Goal: Use online tool/utility: Utilize a website feature to perform a specific function

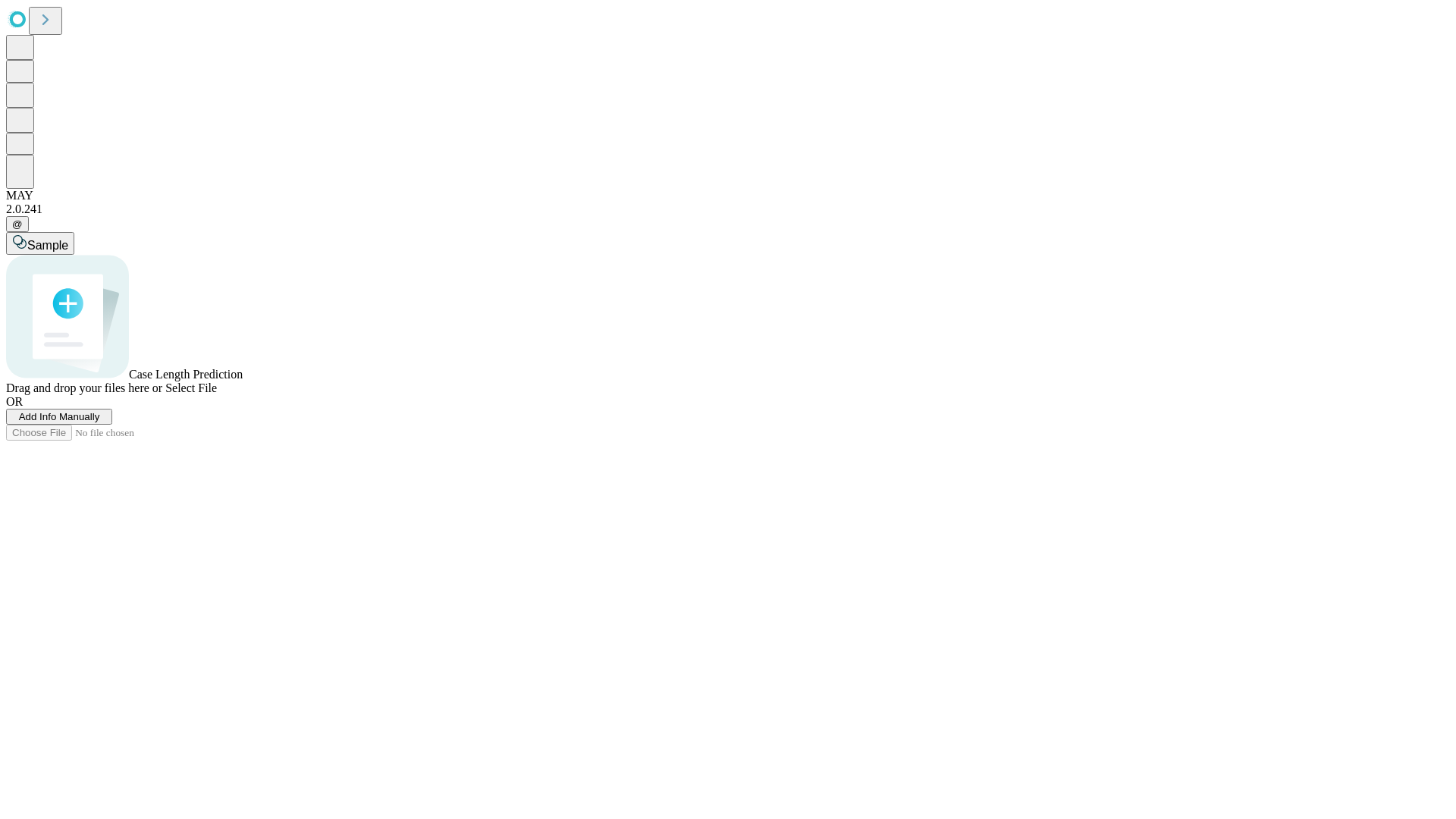
click at [100, 422] on span "Add Info Manually" at bounding box center [60, 416] width 81 height 11
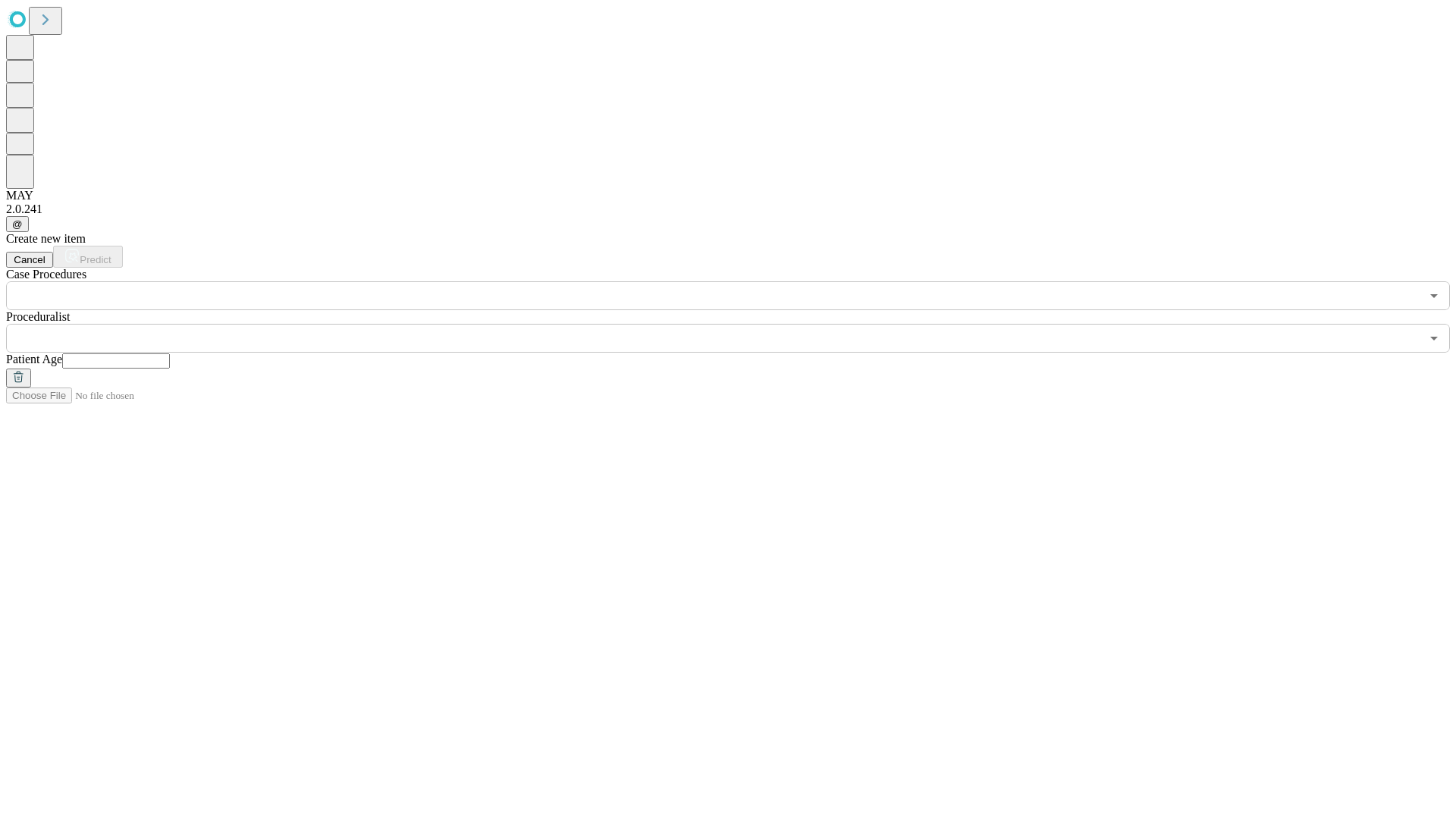
click at [170, 353] on input "text" at bounding box center [115, 361] width 108 height 15
type input "**"
click at [739, 324] on input "text" at bounding box center [713, 338] width 1415 height 29
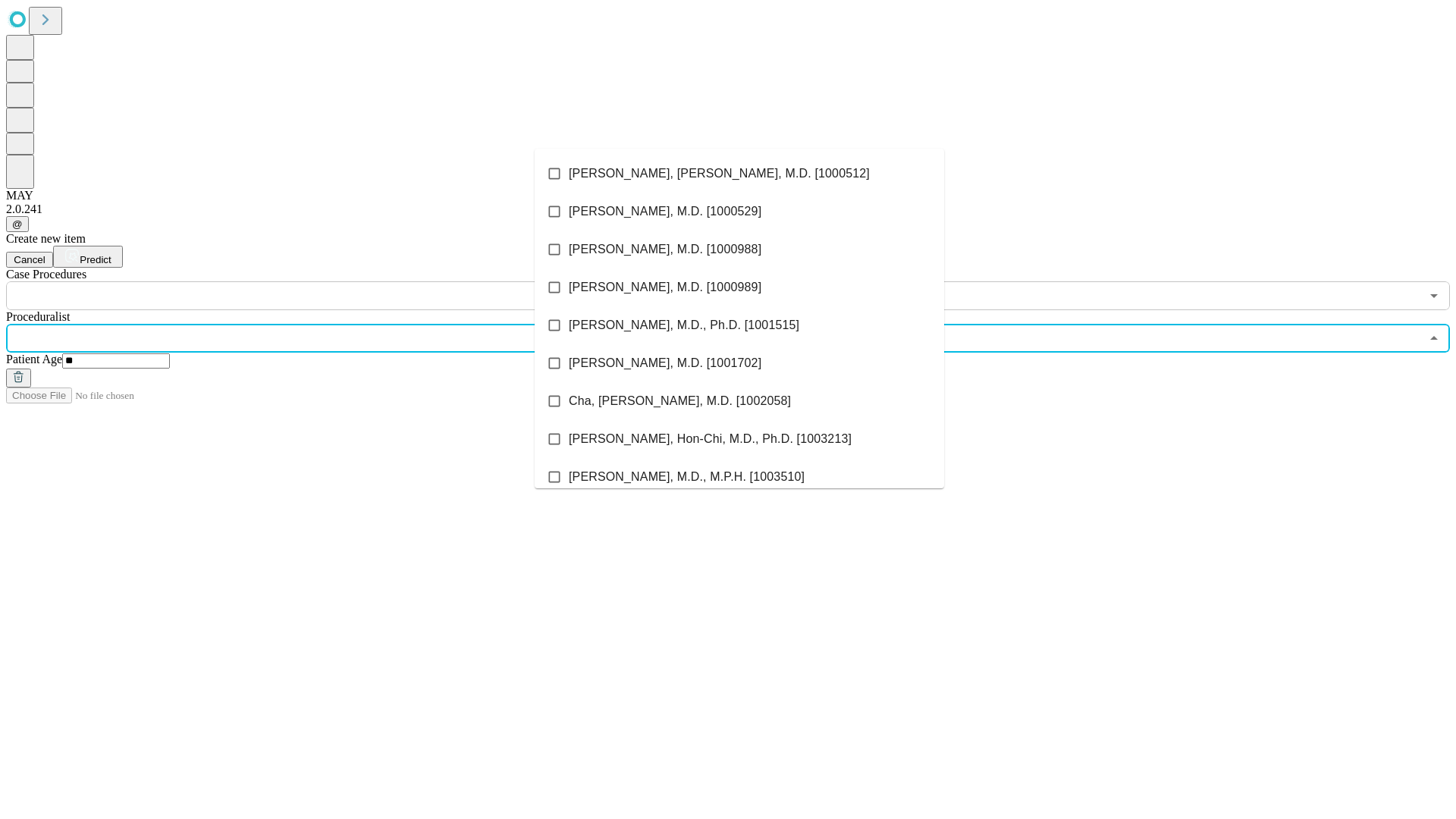
click at [740, 173] on li "[PERSON_NAME], [PERSON_NAME], M.D. [1000512]" at bounding box center [739, 174] width 409 height 38
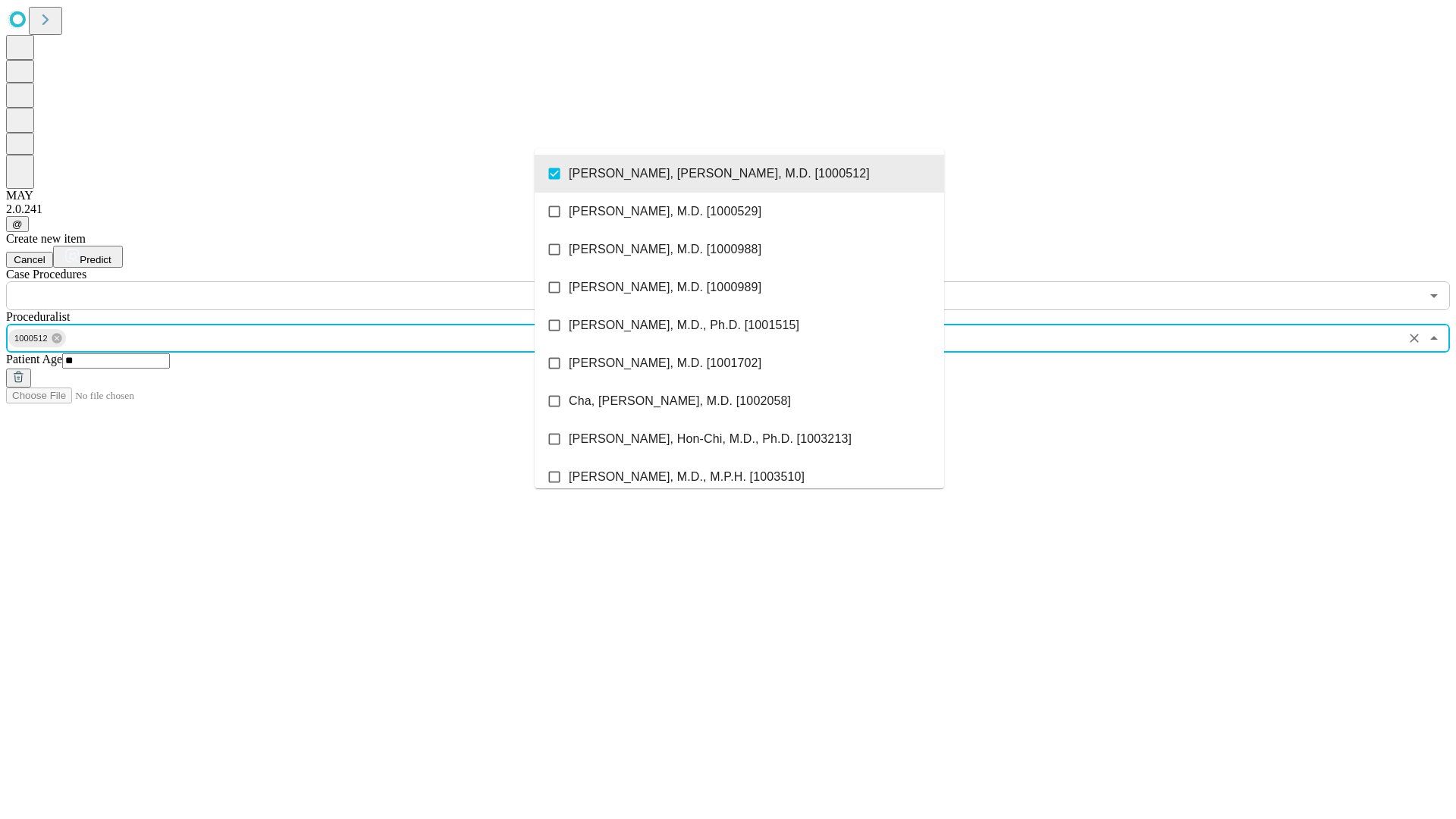
click at [318, 282] on input "text" at bounding box center [713, 296] width 1415 height 29
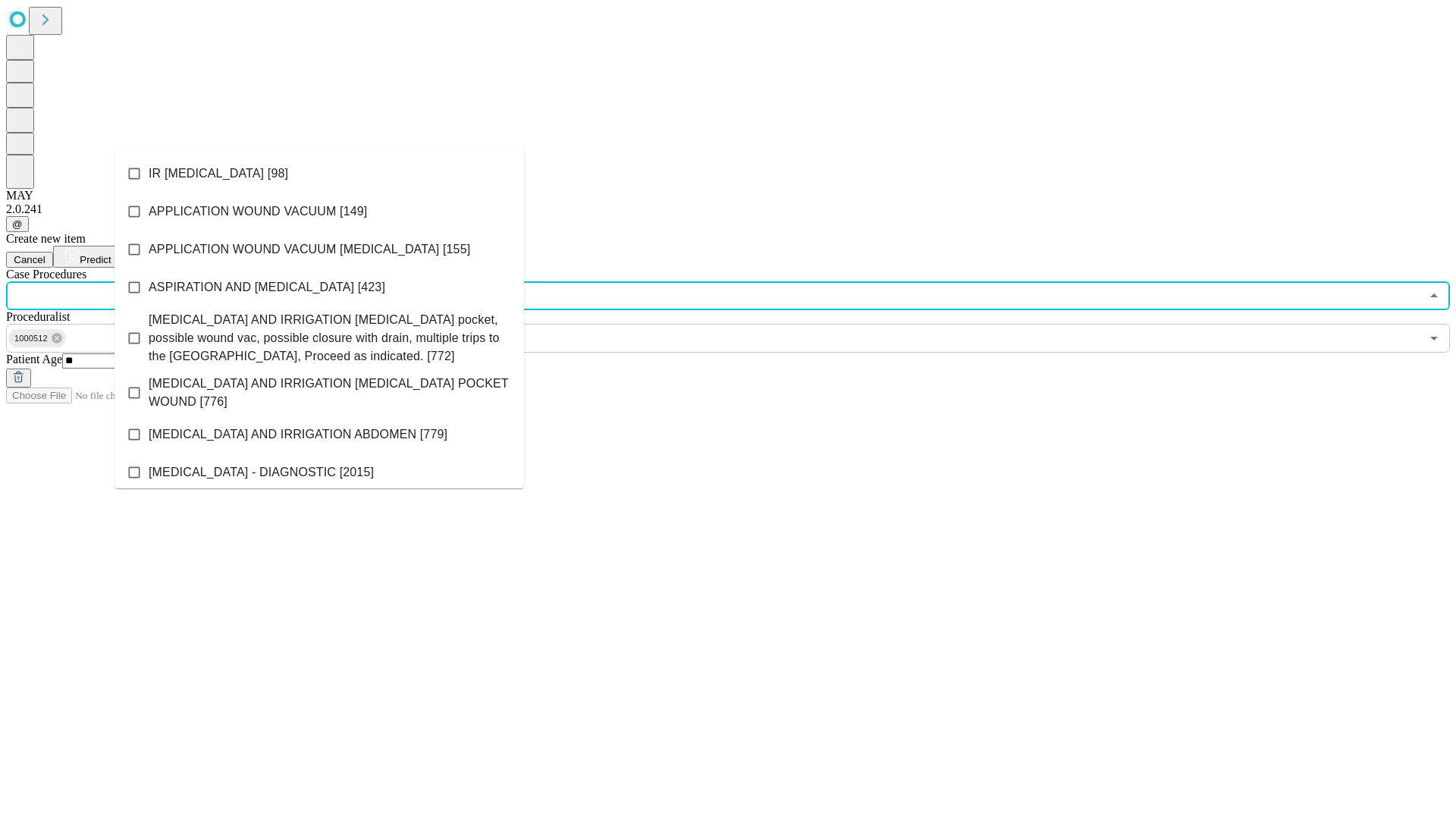
click at [319, 173] on li "IR [MEDICAL_DATA] [98]" at bounding box center [319, 174] width 409 height 38
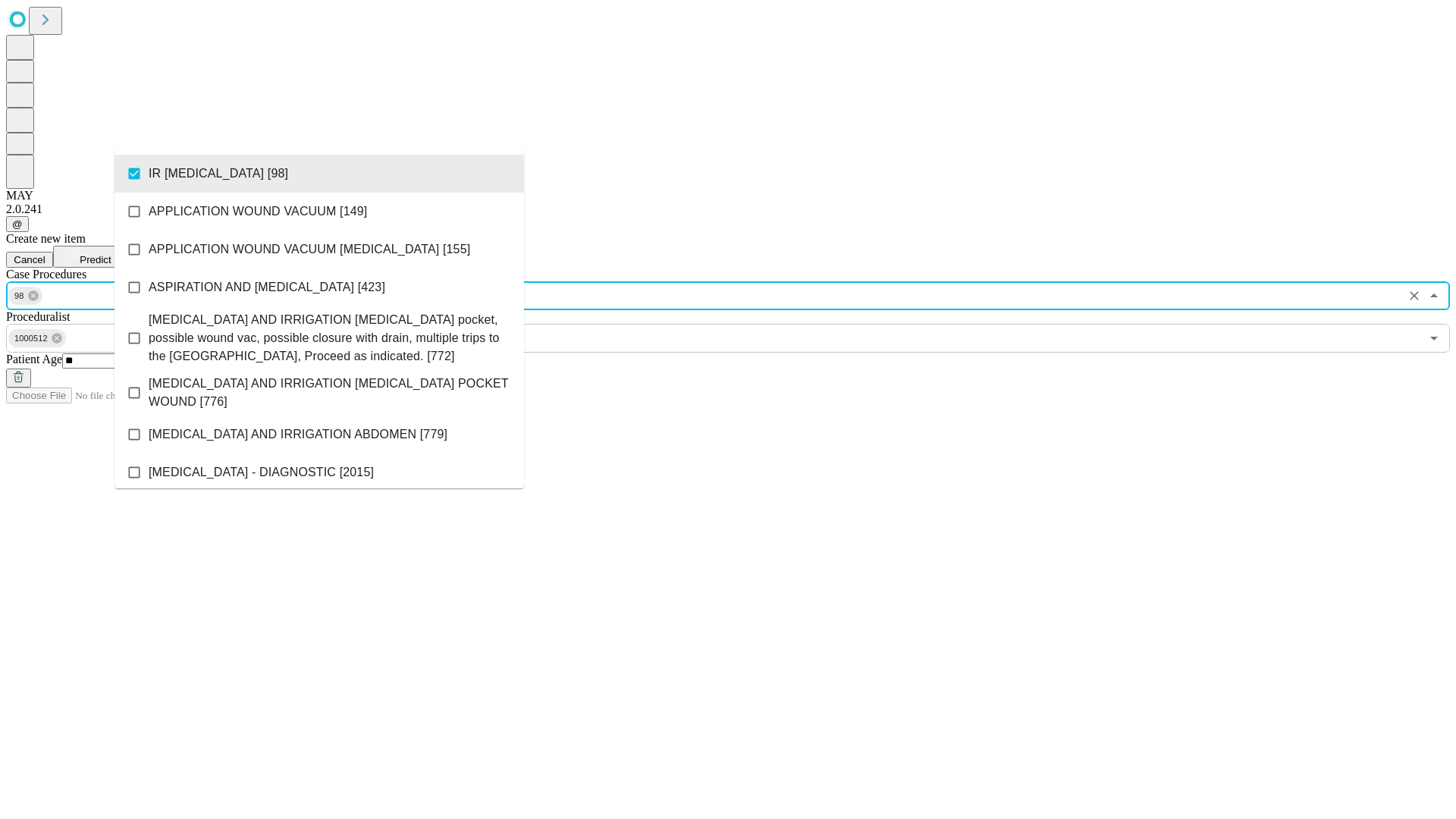
click at [111, 254] on span "Predict" at bounding box center [95, 260] width 31 height 11
